Goal: Transaction & Acquisition: Register for event/course

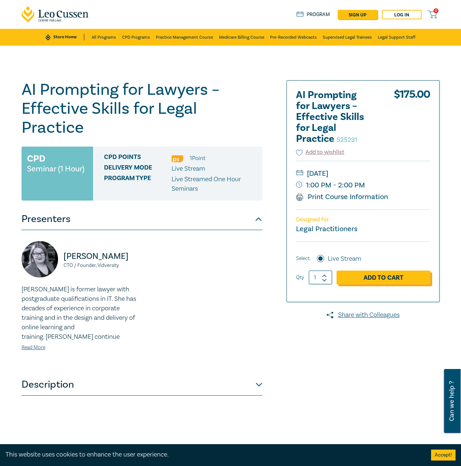
click at [374, 275] on link "Add to Cart" at bounding box center [383, 278] width 94 height 14
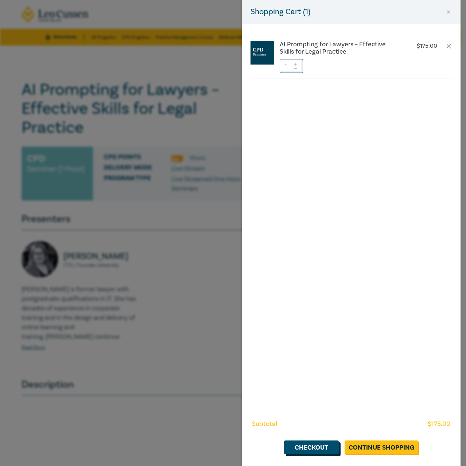
click at [321, 447] on link "Checkout" at bounding box center [311, 448] width 55 height 14
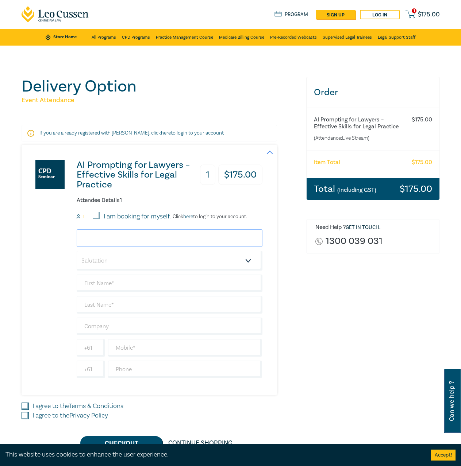
click at [148, 239] on input "email" at bounding box center [170, 238] width 186 height 18
click at [97, 213] on input "I am booking for myself." at bounding box center [96, 215] width 7 height 7
checkbox input "true"
click at [109, 237] on input "email" at bounding box center [170, 238] width 186 height 18
type input "[PERSON_NAME][EMAIL_ADDRESS][PERSON_NAME][DOMAIN_NAME]"
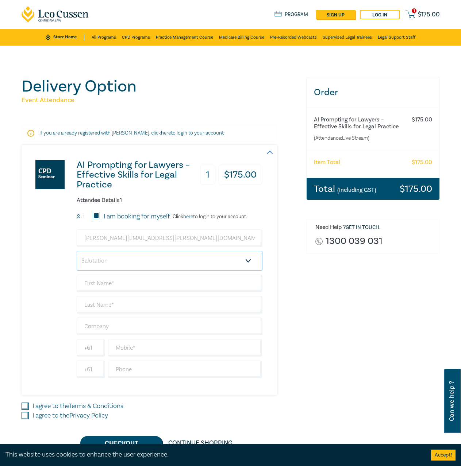
click at [140, 264] on select "Salutation Mr. Mrs. Ms. Miss Dr. Prof. Other" at bounding box center [170, 261] width 186 height 20
select select "Ms."
click at [77, 251] on select "Salutation Mr. Mrs. Ms. Miss Dr. Prof. Other" at bounding box center [170, 261] width 186 height 20
click at [114, 290] on input "text" at bounding box center [170, 284] width 186 height 18
type input "[PERSON_NAME]"
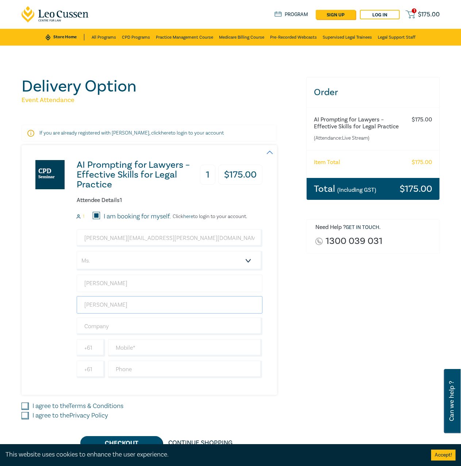
type input "[PERSON_NAME]"
type input "VEOHRC"
type input "433408262"
click at [26, 405] on input "I agree to the Terms & Conditions" at bounding box center [25, 406] width 7 height 7
checkbox input "true"
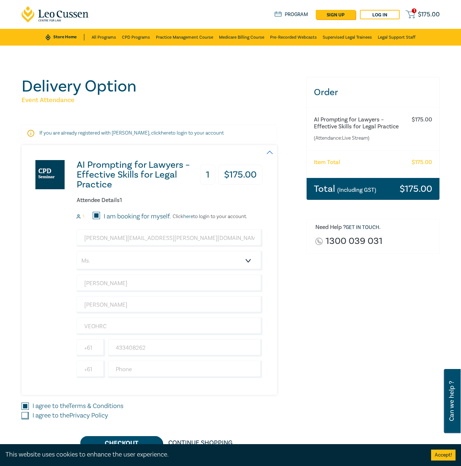
click at [23, 415] on input "I agree to the Privacy Policy" at bounding box center [25, 415] width 7 height 7
checkbox input "true"
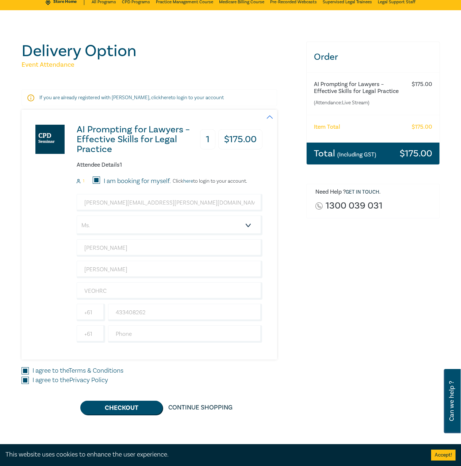
scroll to position [36, 0]
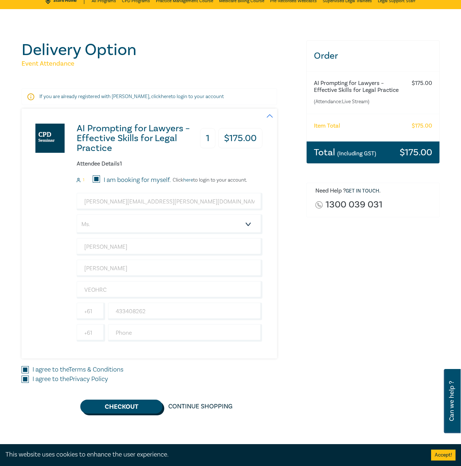
click at [121, 407] on button "Checkout" at bounding box center [121, 407] width 82 height 14
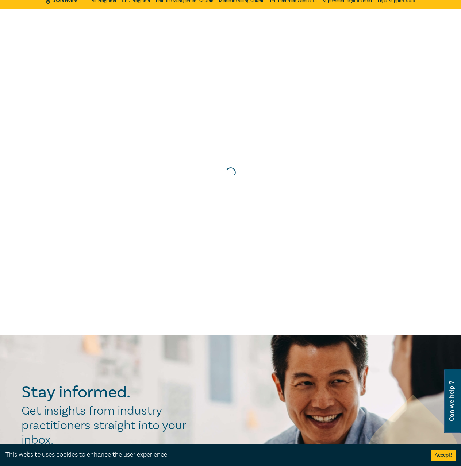
scroll to position [0, 0]
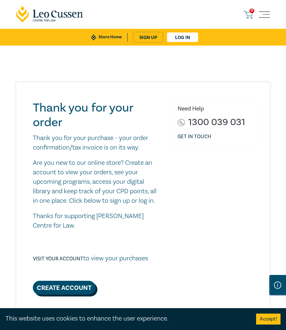
click at [61, 285] on link "Create Account" at bounding box center [64, 288] width 63 height 14
select select "AU"
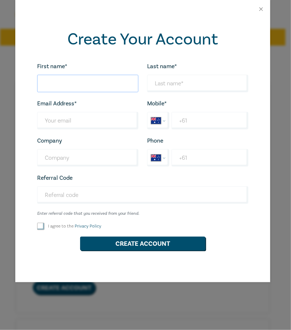
click at [65, 89] on input "First name*" at bounding box center [87, 84] width 101 height 18
type input "[PERSON_NAME]"
type input "[PERSON_NAME][EMAIL_ADDRESS][PERSON_NAME][DOMAIN_NAME]"
click at [215, 123] on input "+61" at bounding box center [210, 121] width 77 height 18
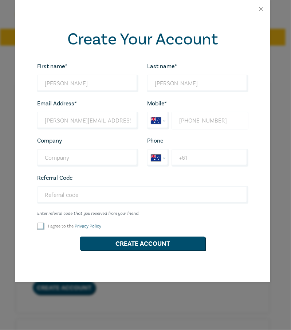
type input "[PHONE_NUMBER]"
drag, startPoint x: 40, startPoint y: 225, endPoint x: 92, endPoint y: 252, distance: 58.1
click at [40, 226] on input "I agree to the Privacy Policy" at bounding box center [40, 226] width 7 height 7
checkbox input "true"
click at [143, 247] on button "Create Account" at bounding box center [142, 244] width 125 height 14
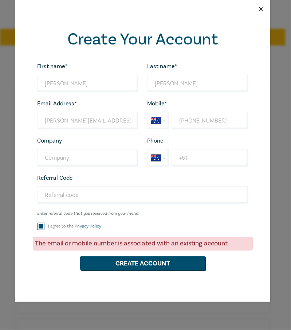
click at [260, 9] on button "Close" at bounding box center [261, 9] width 7 height 7
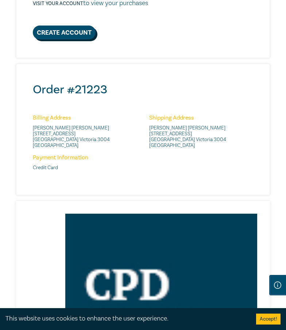
scroll to position [73, 0]
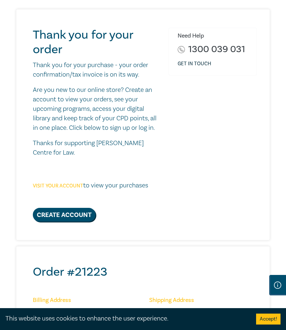
click at [76, 186] on link "Visit your account" at bounding box center [58, 186] width 50 height 7
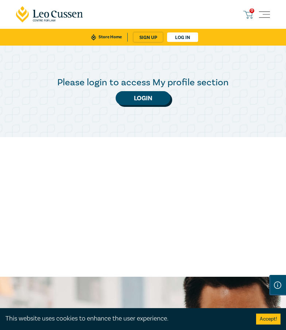
click at [145, 101] on link "Login" at bounding box center [143, 98] width 55 height 14
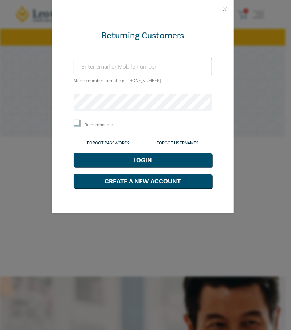
type input "[PERSON_NAME][EMAIL_ADDRESS][PERSON_NAME][DOMAIN_NAME]"
click at [112, 69] on input "[PERSON_NAME][EMAIL_ADDRESS][PERSON_NAME][DOMAIN_NAME]" at bounding box center [143, 67] width 139 height 18
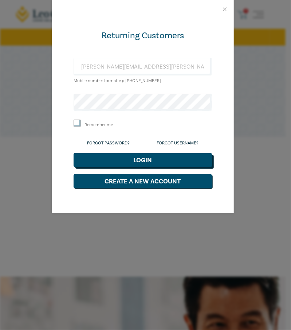
click at [94, 158] on button "Login" at bounding box center [143, 160] width 139 height 14
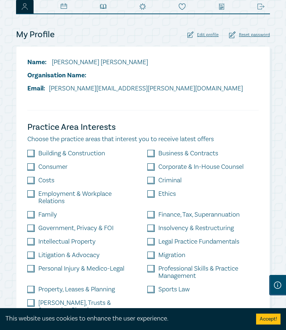
scroll to position [73, 0]
